Goal: Contribute content: Contribute content

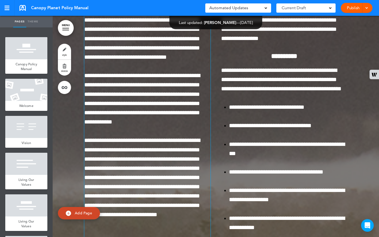
scroll to position [4075, 0]
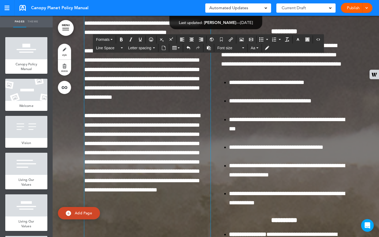
scroll to position [4084, 0]
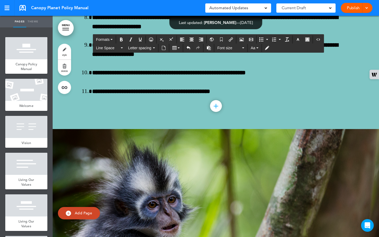
scroll to position [6247, 0]
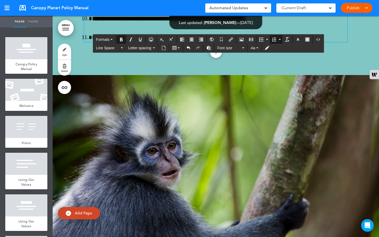
scroll to position [6302, 0]
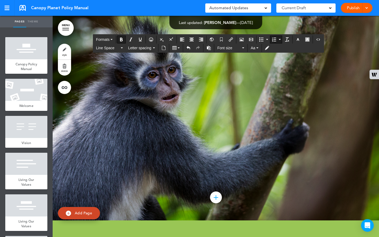
scroll to position [6378, 0]
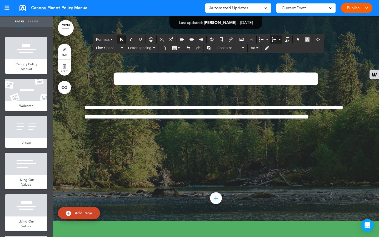
scroll to position [107, 0]
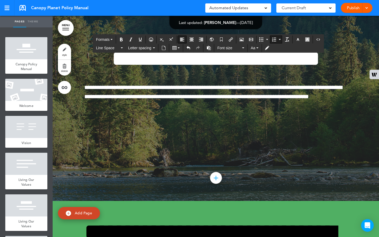
scroll to position [6974, 0]
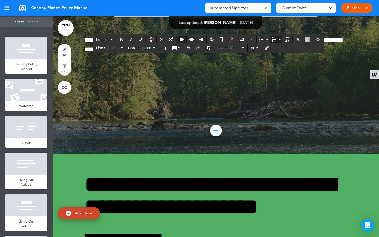
scroll to position [7017, 0]
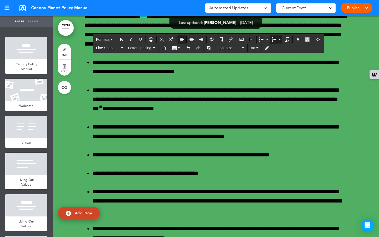
scroll to position [2, 0]
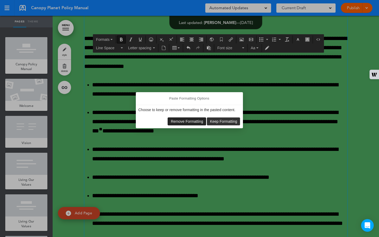
click at [188, 121] on span "Remove Formatting" at bounding box center [187, 121] width 32 height 4
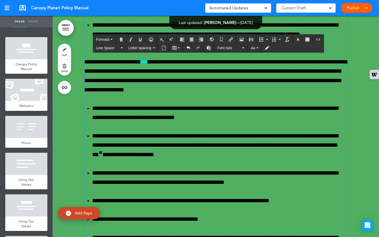
scroll to position [7403, 0]
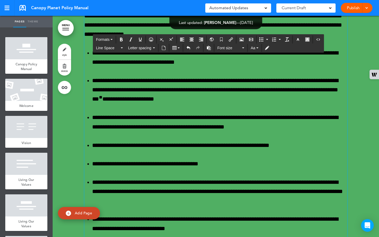
scroll to position [7421, 0]
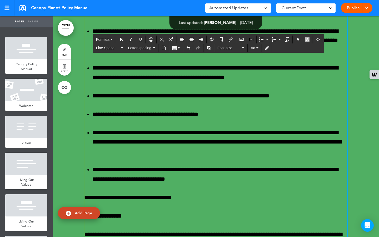
scroll to position [7471, 0]
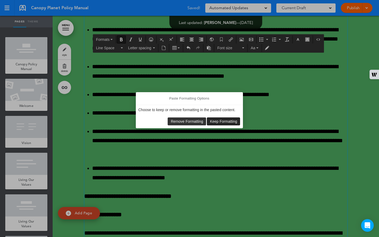
click at [216, 122] on span "Keep Formatting" at bounding box center [223, 121] width 27 height 4
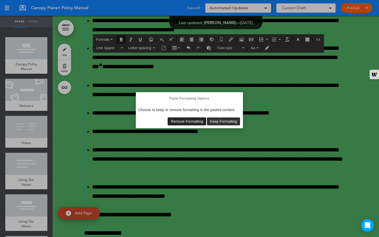
click at [192, 121] on span "Remove Formatting" at bounding box center [187, 121] width 32 height 4
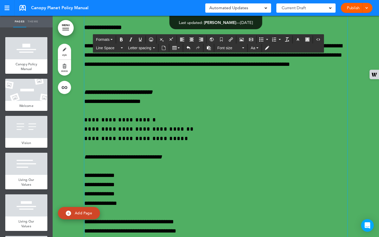
scroll to position [7659, 0]
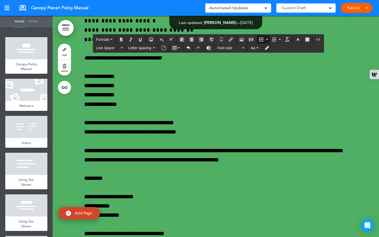
scroll to position [7758, 0]
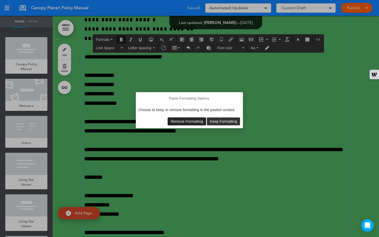
click at [188, 121] on span "Remove Formatting" at bounding box center [187, 121] width 32 height 4
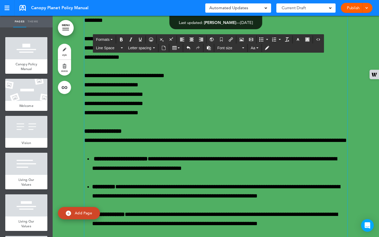
scroll to position [7916, 0]
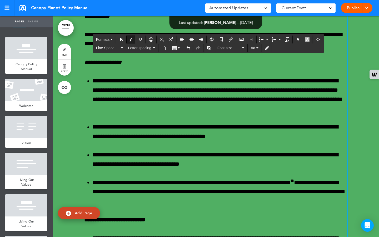
scroll to position [8197, 0]
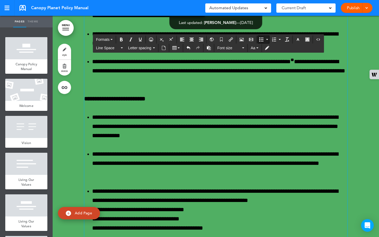
scroll to position [8318, 0]
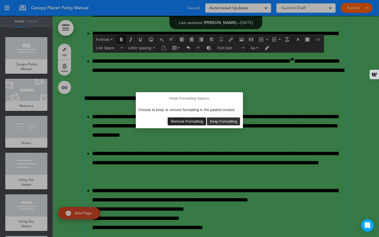
click at [178, 122] on span "Remove Formatting" at bounding box center [187, 121] width 32 height 4
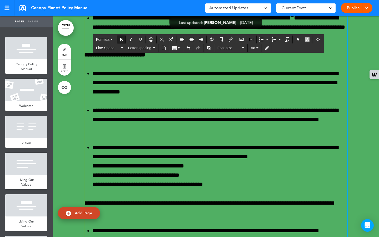
scroll to position [8363, 0]
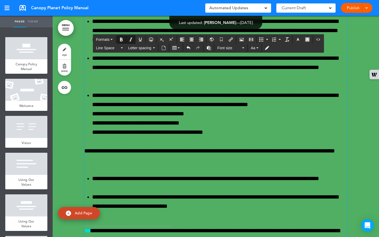
scroll to position [8417, 0]
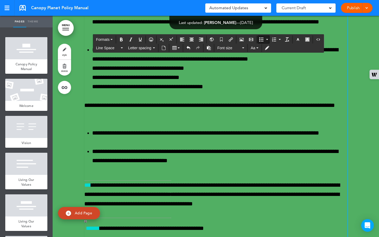
scroll to position [8460, 0]
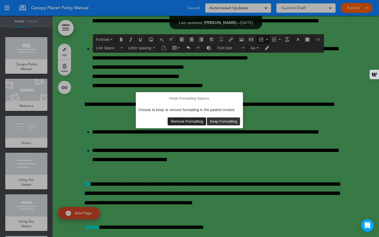
click at [198, 120] on span "Remove Formatting" at bounding box center [187, 121] width 32 height 4
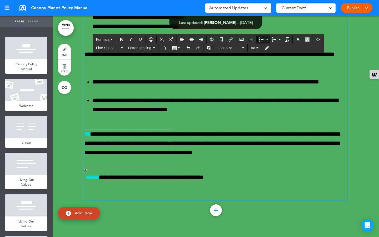
scroll to position [8510, 0]
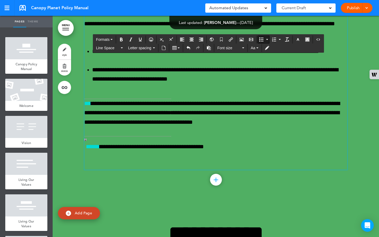
scroll to position [8543, 0]
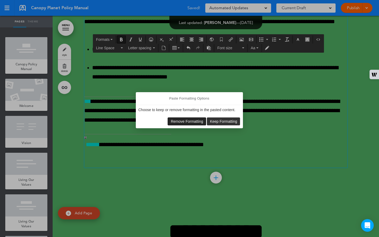
click at [192, 122] on span "Remove Formatting" at bounding box center [187, 121] width 32 height 4
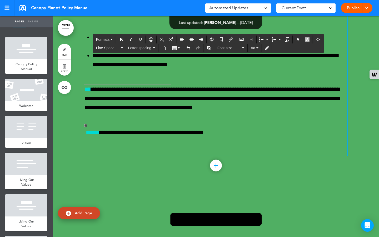
scroll to position [8556, 0]
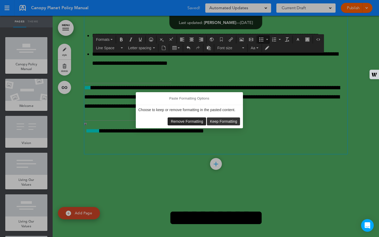
click at [197, 120] on span "Remove Formatting" at bounding box center [187, 121] width 32 height 4
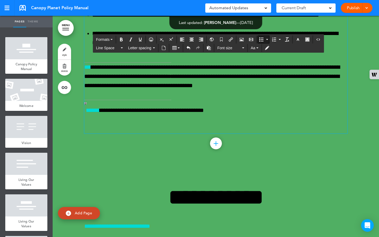
scroll to position [8575, 0]
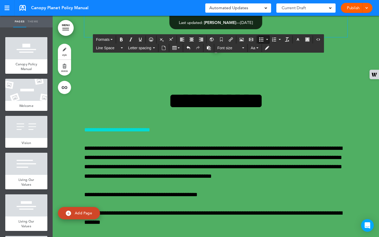
scroll to position [8675, 0]
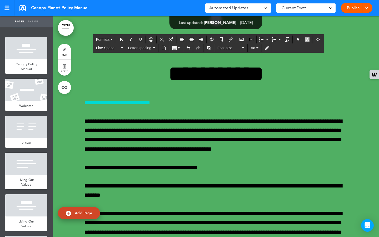
scroll to position [8701, 0]
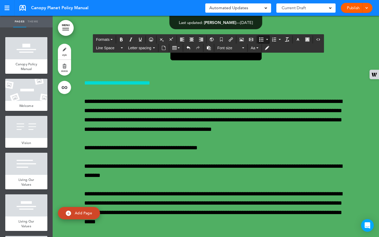
scroll to position [8720, 0]
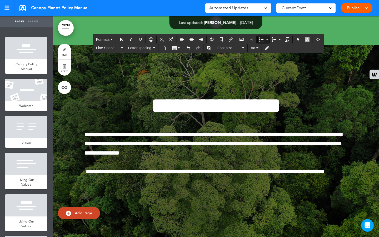
scroll to position [8953, 0]
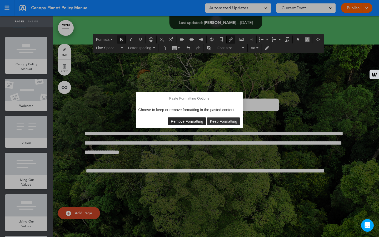
click at [189, 122] on span "Remove Formatting" at bounding box center [187, 121] width 32 height 4
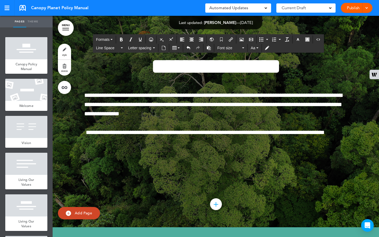
scroll to position [8992, 0]
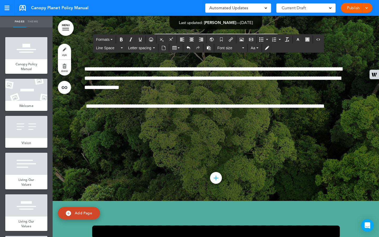
scroll to position [9019, 0]
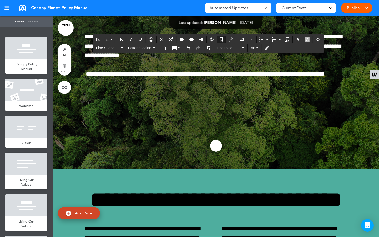
scroll to position [9051, 0]
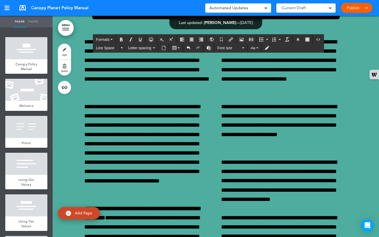
scroll to position [9240, 0]
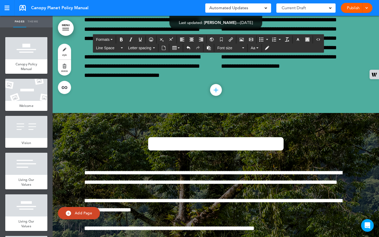
scroll to position [9448, 0]
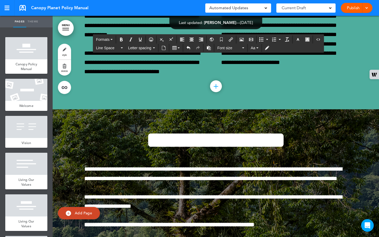
click at [334, 9] on link "Publish" at bounding box center [353, 8] width 17 height 10
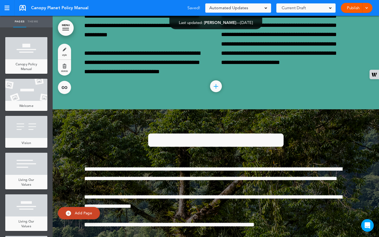
scroll to position [0, 0]
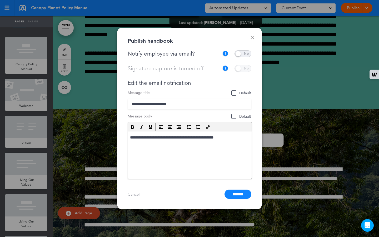
click at [132, 173] on link "Cancel" at bounding box center [134, 194] width 12 height 5
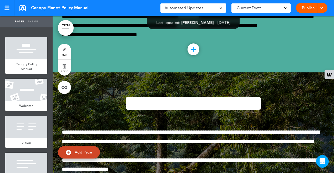
scroll to position [0, 548]
